Goal: Transaction & Acquisition: Book appointment/travel/reservation

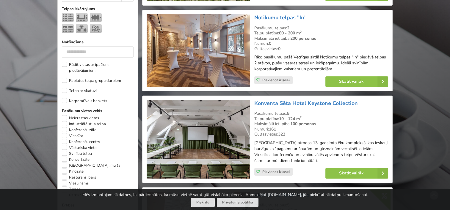
scroll to position [268, 0]
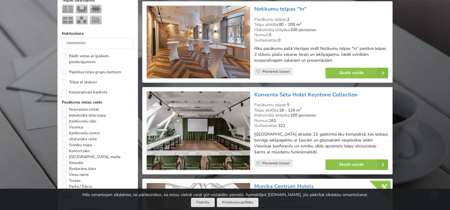
click at [208, 133] on img at bounding box center [198, 131] width 103 height 79
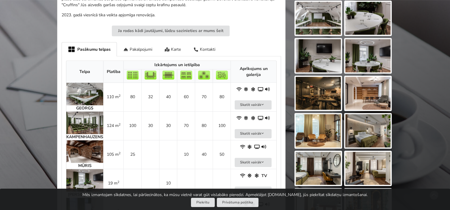
scroll to position [268, 0]
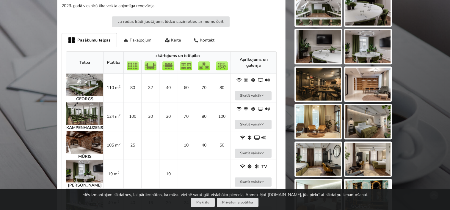
click at [92, 142] on img at bounding box center [84, 142] width 37 height 23
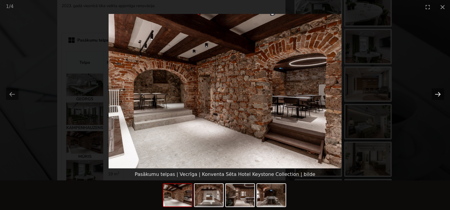
click at [439, 96] on button "Next slide" at bounding box center [437, 95] width 12 height 12
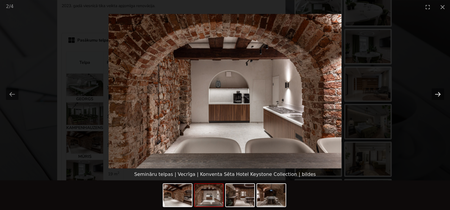
click at [439, 96] on button "Next slide" at bounding box center [437, 95] width 12 height 12
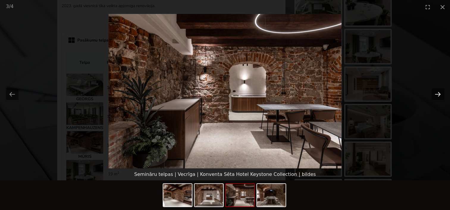
click at [439, 96] on button "Next slide" at bounding box center [437, 95] width 12 height 12
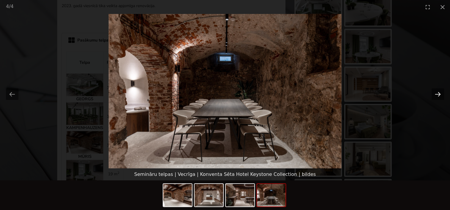
click at [439, 96] on button "Next slide" at bounding box center [437, 95] width 12 height 12
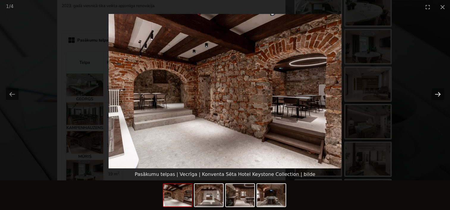
click at [439, 96] on button "Next slide" at bounding box center [437, 95] width 12 height 12
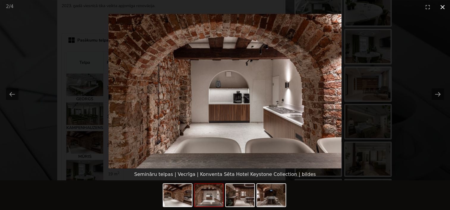
click at [443, 10] on button "Close gallery" at bounding box center [442, 7] width 15 height 14
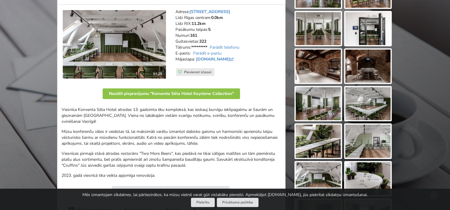
scroll to position [0, 0]
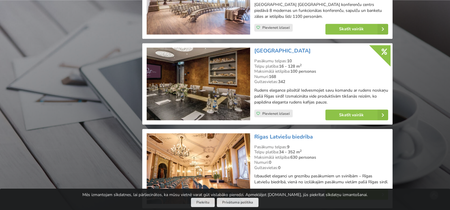
scroll to position [1010, 0]
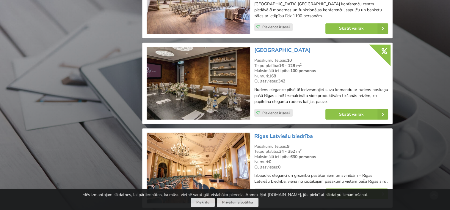
click at [181, 93] on img at bounding box center [198, 83] width 103 height 73
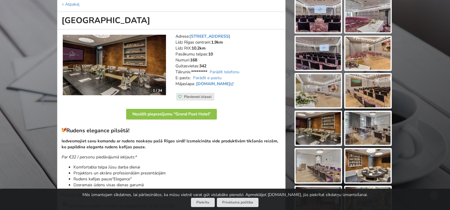
scroll to position [89, 0]
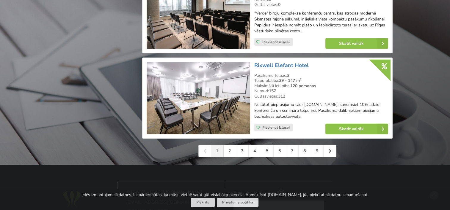
scroll to position [1367, 0]
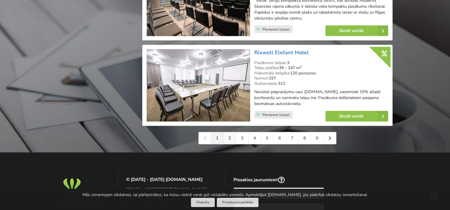
click at [228, 144] on link "2" at bounding box center [230, 139] width 12 height 12
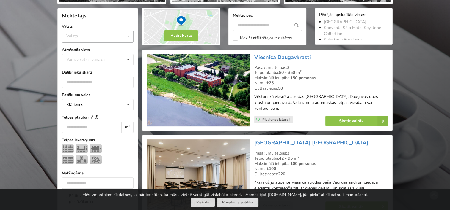
scroll to position [119, 0]
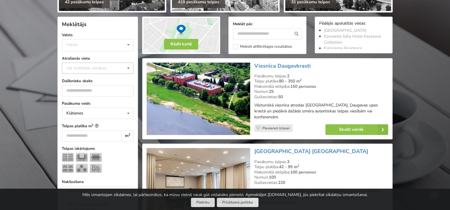
click at [87, 69] on div "Var izvēlēties vairākas" at bounding box center [92, 68] width 55 height 7
type input "****"
click at [71, 81] on div "Rīga" at bounding box center [97, 79] width 71 height 11
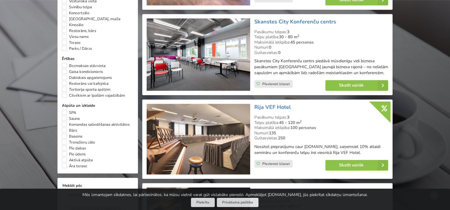
scroll to position [430, 0]
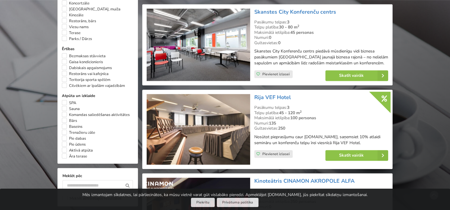
click at [176, 51] on img at bounding box center [198, 45] width 103 height 73
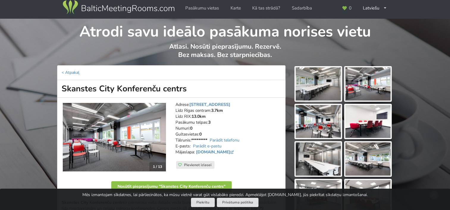
scroll to position [89, 0]
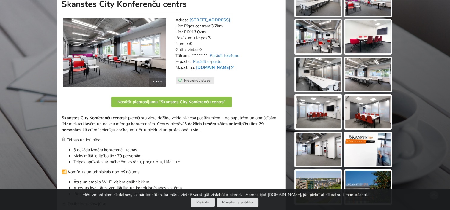
click at [212, 69] on link "[DOMAIN_NAME]" at bounding box center [215, 68] width 39 height 6
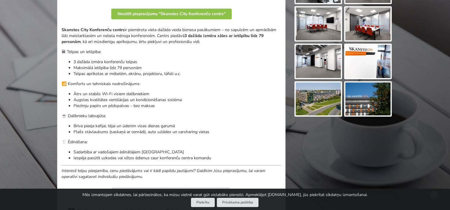
scroll to position [178, 0]
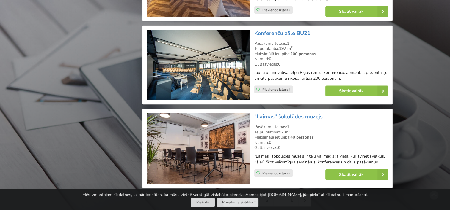
scroll to position [1322, 0]
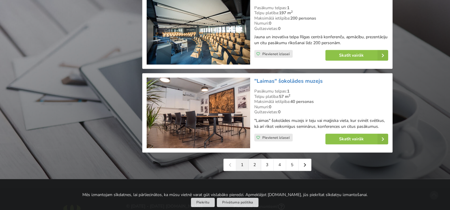
click at [251, 159] on link "2" at bounding box center [255, 165] width 12 height 12
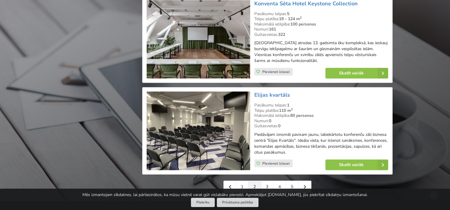
scroll to position [1338, 0]
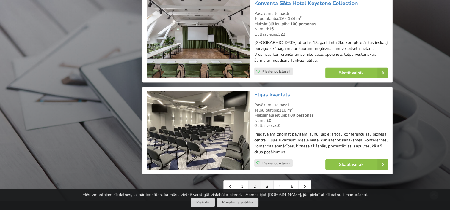
click at [264, 181] on link "3" at bounding box center [267, 187] width 12 height 12
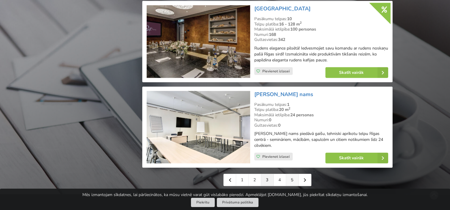
scroll to position [1338, 0]
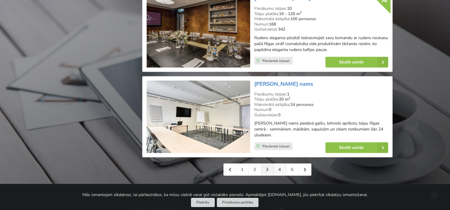
click at [281, 164] on link "4" at bounding box center [279, 170] width 12 height 12
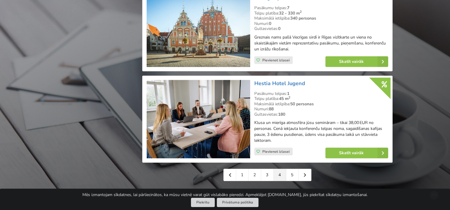
scroll to position [1367, 0]
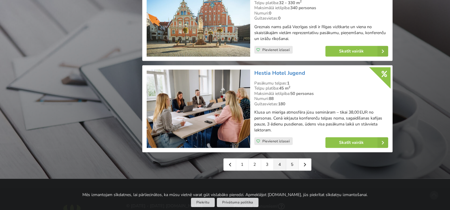
click at [294, 166] on link "5" at bounding box center [292, 165] width 12 height 12
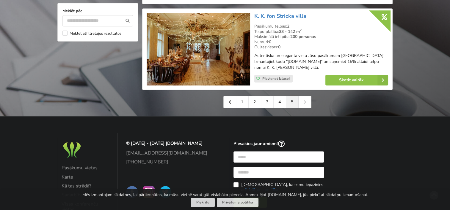
scroll to position [565, 0]
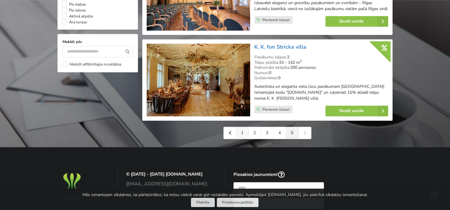
click at [243, 139] on link "1" at bounding box center [242, 133] width 12 height 12
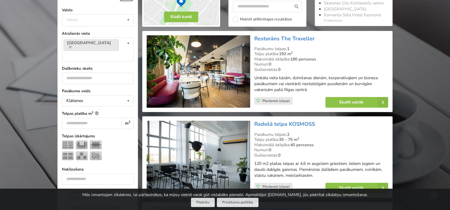
scroll to position [149, 0]
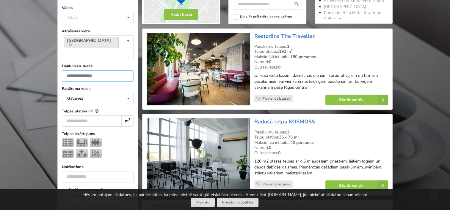
click at [95, 70] on input "number" at bounding box center [98, 75] width 72 height 11
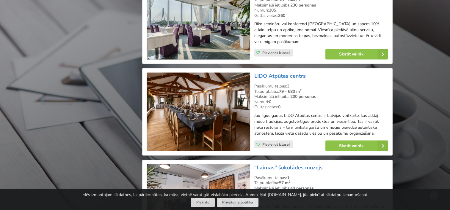
scroll to position [1322, 0]
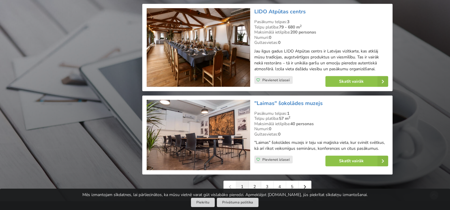
type input "**"
click at [249, 181] on link "2" at bounding box center [255, 187] width 12 height 12
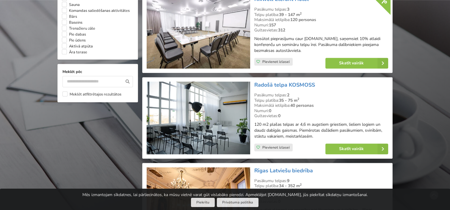
scroll to position [535, 0]
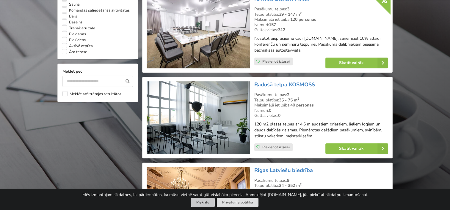
click at [196, 205] on button "Piekrītu" at bounding box center [203, 202] width 24 height 9
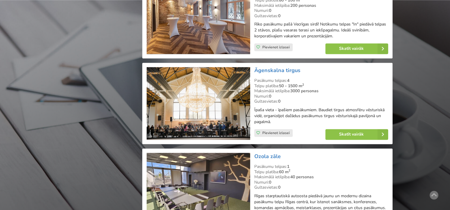
scroll to position [1011, 0]
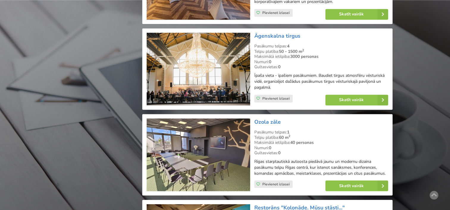
click at [177, 156] on img at bounding box center [198, 155] width 103 height 73
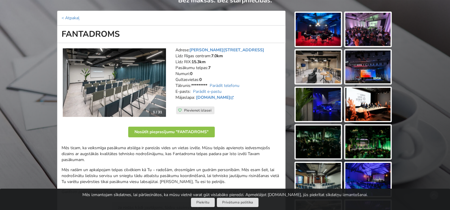
scroll to position [59, 0]
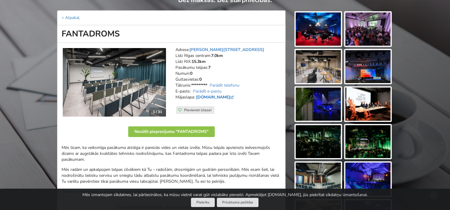
click at [219, 98] on link "[DOMAIN_NAME]" at bounding box center [215, 98] width 39 height 6
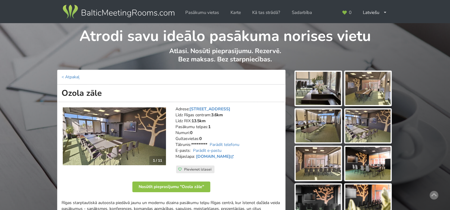
click at [135, 132] on img at bounding box center [114, 137] width 103 height 58
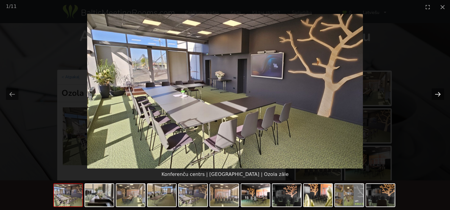
click at [439, 91] on button "Next slide" at bounding box center [437, 95] width 12 height 12
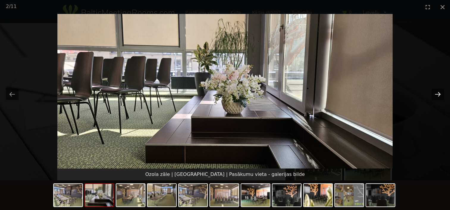
click at [439, 91] on button "Next slide" at bounding box center [437, 95] width 12 height 12
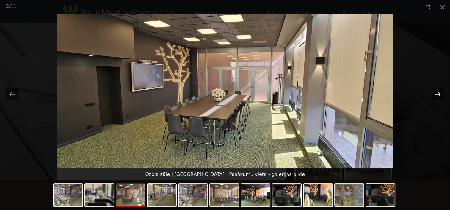
click at [439, 91] on button "Next slide" at bounding box center [437, 95] width 12 height 12
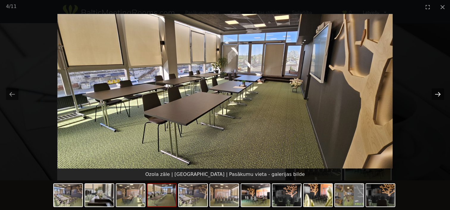
click at [439, 91] on button "Next slide" at bounding box center [437, 95] width 12 height 12
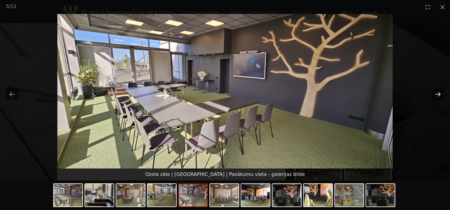
click at [439, 91] on button "Next slide" at bounding box center [437, 95] width 12 height 12
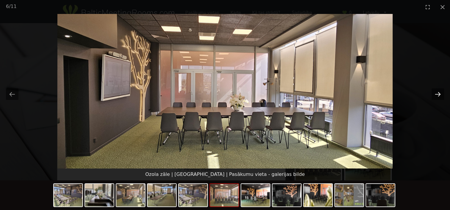
click at [439, 91] on button "Next slide" at bounding box center [437, 95] width 12 height 12
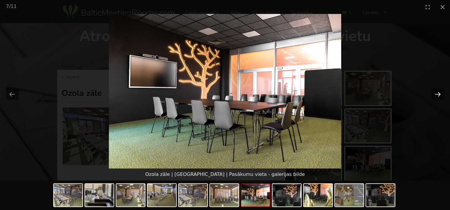
click at [439, 91] on button "Next slide" at bounding box center [437, 95] width 12 height 12
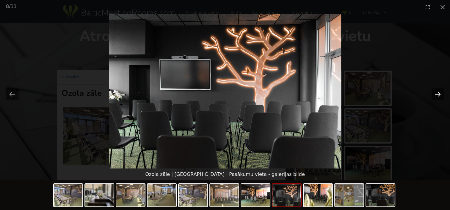
click at [439, 91] on button "Next slide" at bounding box center [437, 95] width 12 height 12
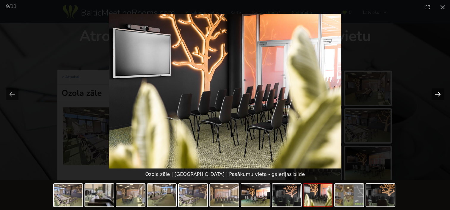
click at [439, 91] on button "Next slide" at bounding box center [437, 95] width 12 height 12
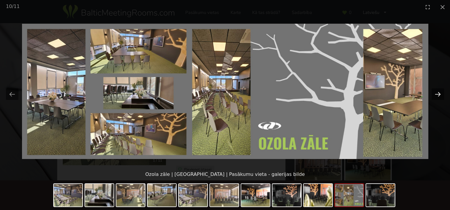
click at [439, 91] on button "Next slide" at bounding box center [437, 95] width 12 height 12
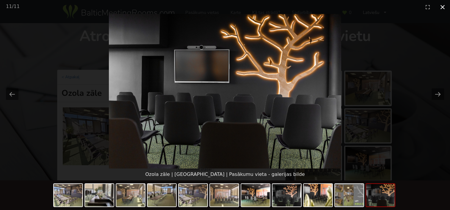
click at [444, 8] on button "Close gallery" at bounding box center [442, 7] width 15 height 14
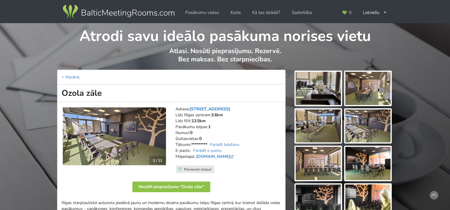
click at [204, 108] on link "Prāgas iela 1, Rīga" at bounding box center [209, 109] width 41 height 6
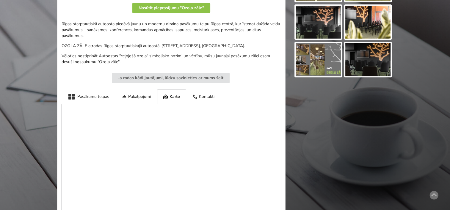
scroll to position [239, 0]
